Goal: Find specific page/section: Find specific page/section

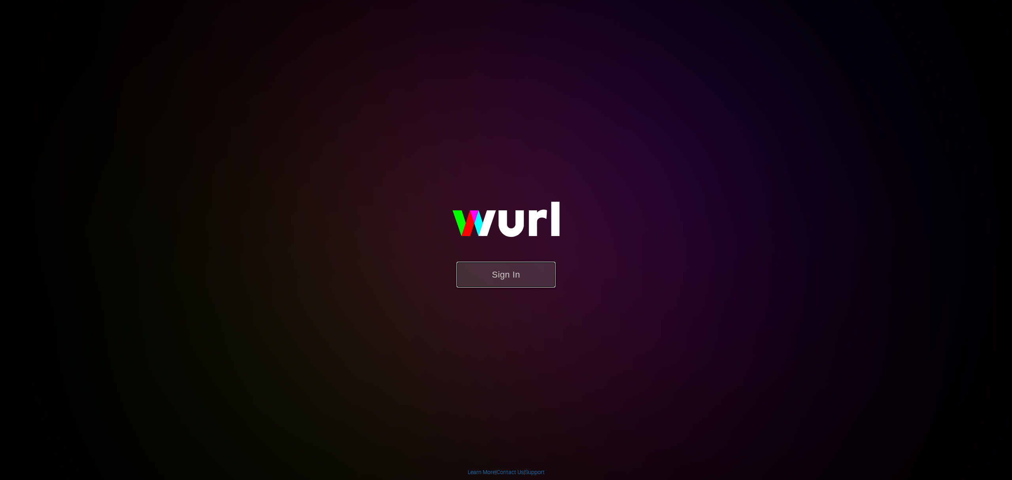
click at [482, 285] on button "Sign In" at bounding box center [506, 275] width 99 height 26
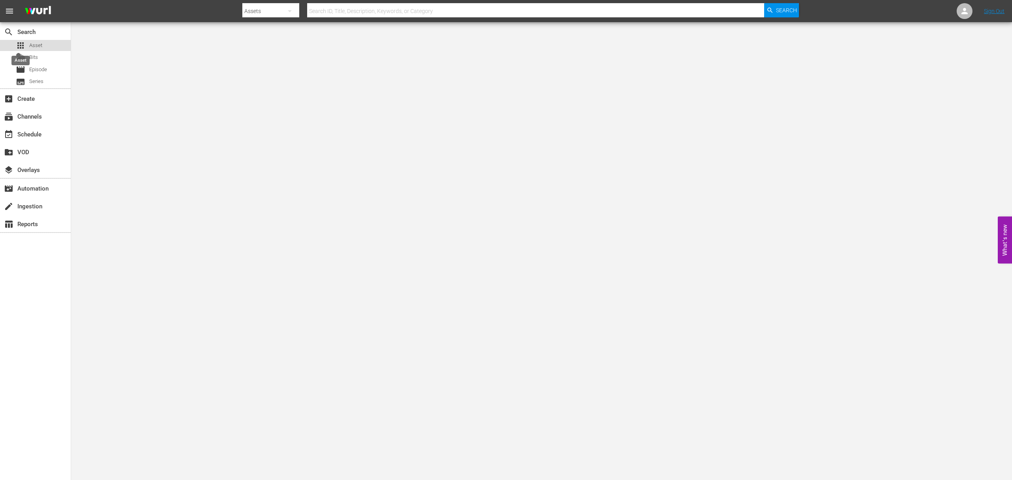
click at [19, 43] on span "apps" at bounding box center [20, 45] width 9 height 9
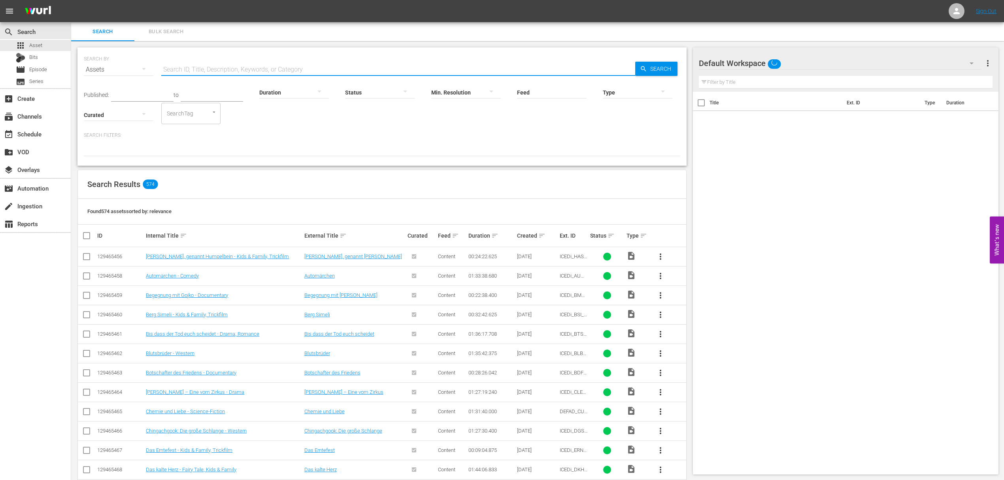
click at [204, 68] on input "text" at bounding box center [398, 69] width 474 height 19
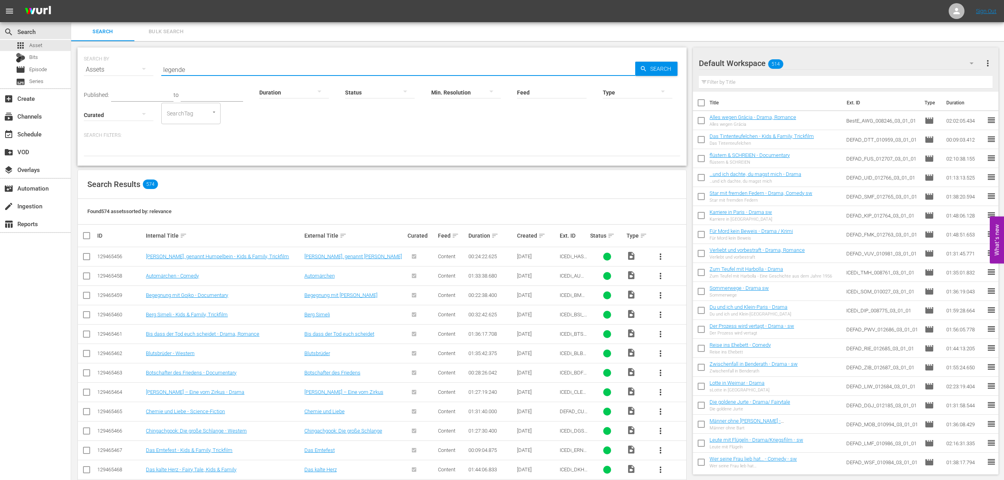
type input "legende"
